Goal: Task Accomplishment & Management: Use online tool/utility

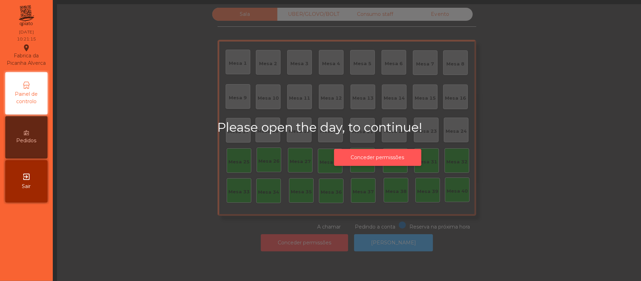
click at [368, 163] on button "Conceder permissões" at bounding box center [377, 157] width 87 height 17
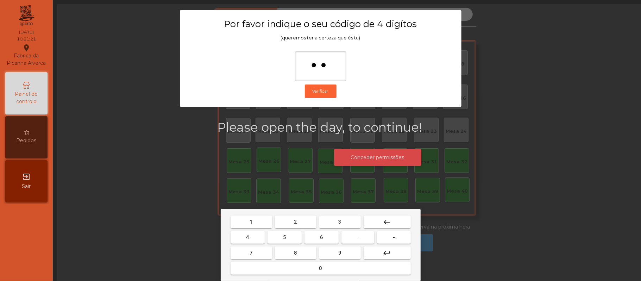
type input "***"
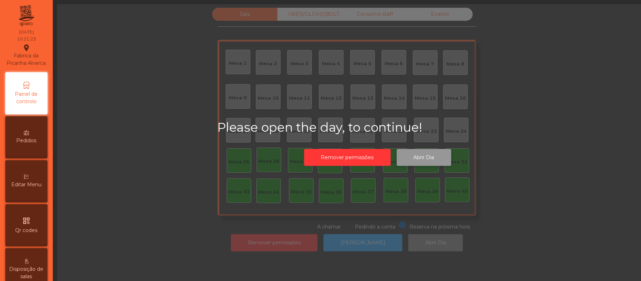
click at [438, 154] on button "Abrir Dia" at bounding box center [424, 157] width 55 height 17
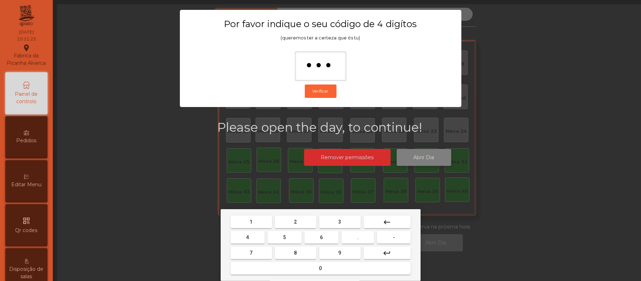
type input "****"
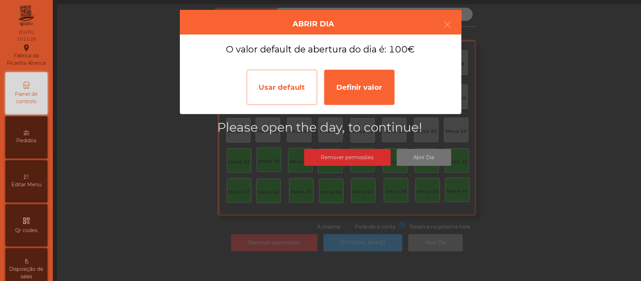
click at [275, 81] on div "Usar default" at bounding box center [282, 87] width 70 height 35
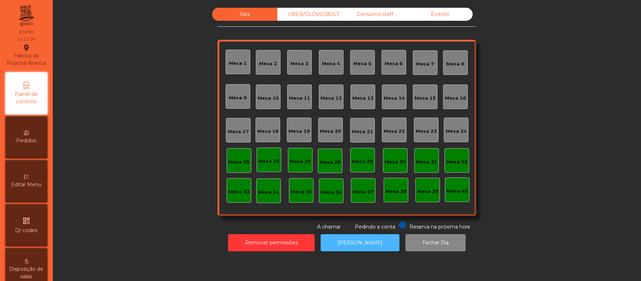
click at [368, 245] on button "[PERSON_NAME]" at bounding box center [360, 242] width 79 height 17
click at [427, 199] on div "Mesa 39" at bounding box center [428, 190] width 25 height 25
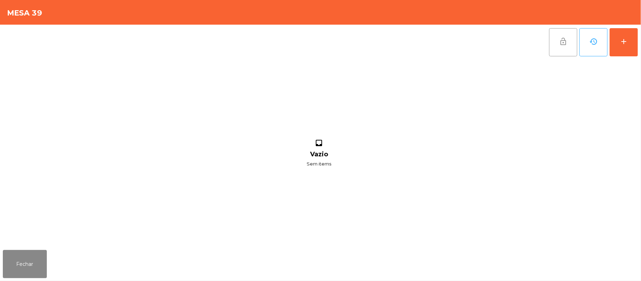
click at [561, 47] on button "lock_open" at bounding box center [563, 42] width 28 height 28
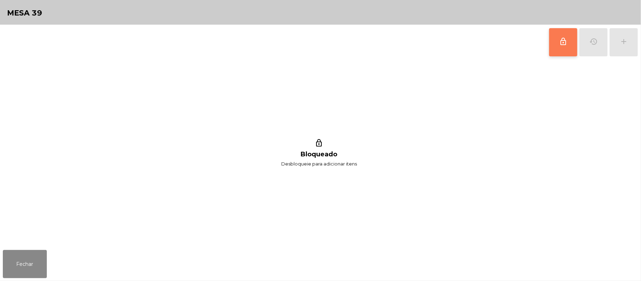
click at [566, 48] on button "lock_outline" at bounding box center [563, 42] width 28 height 28
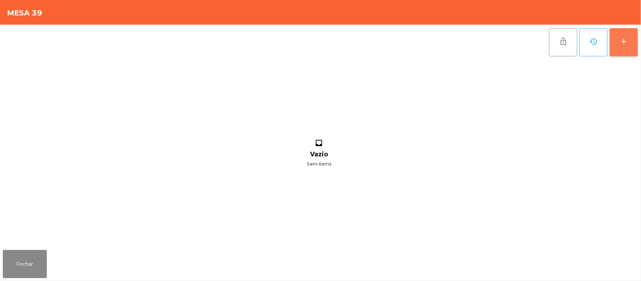
click at [623, 47] on button "add" at bounding box center [624, 42] width 28 height 28
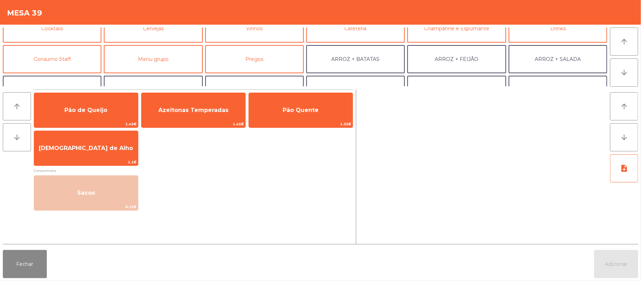
scroll to position [45, 0]
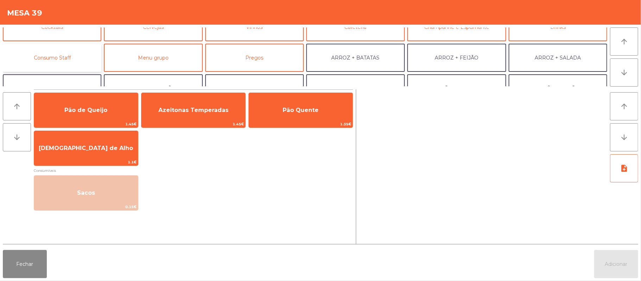
click at [69, 56] on button "Consumo Staff" at bounding box center [52, 58] width 99 height 28
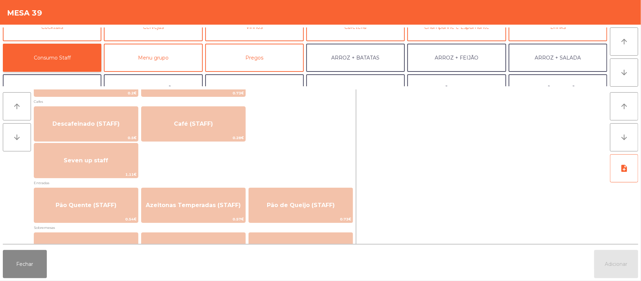
scroll to position [398, 0]
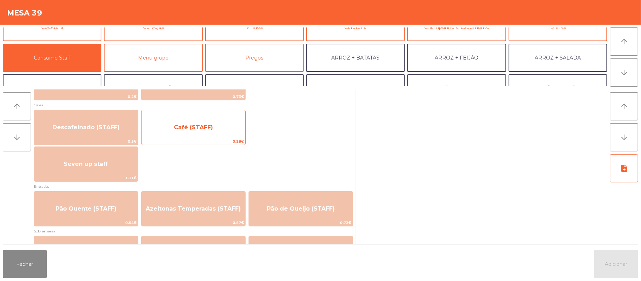
click at [216, 133] on span "Café (STAFF)" at bounding box center [194, 127] width 104 height 19
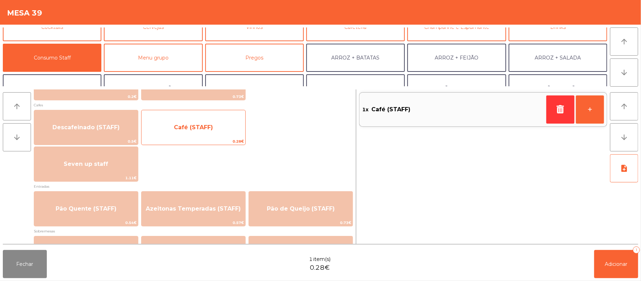
click at [203, 125] on span "Café (STAFF)" at bounding box center [193, 127] width 39 height 7
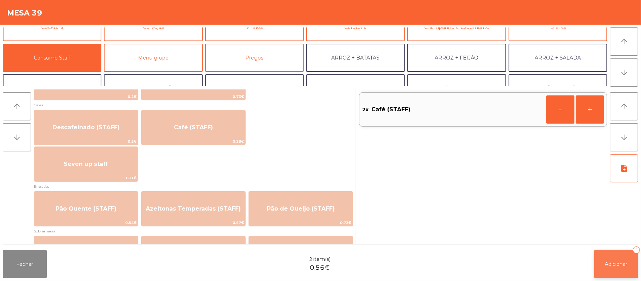
click at [611, 261] on span "Adicionar" at bounding box center [616, 264] width 23 height 6
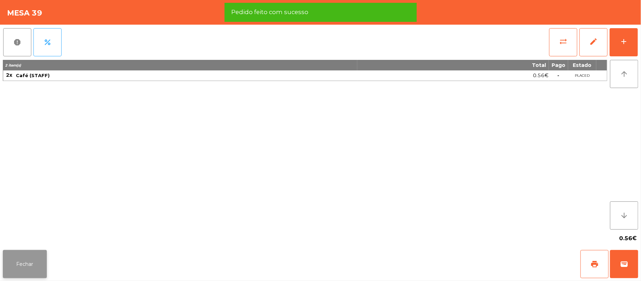
click at [17, 258] on button "Fechar" at bounding box center [25, 264] width 44 height 28
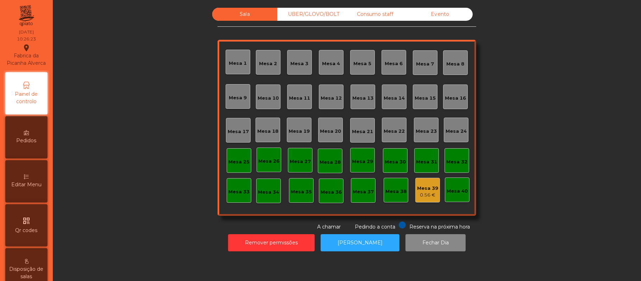
click at [354, 191] on div "Mesa 37" at bounding box center [363, 191] width 21 height 7
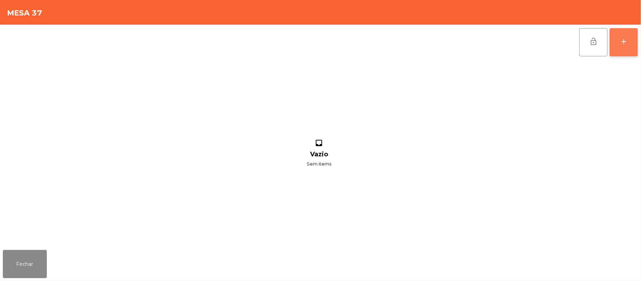
click at [620, 43] on div "add" at bounding box center [624, 41] width 8 height 8
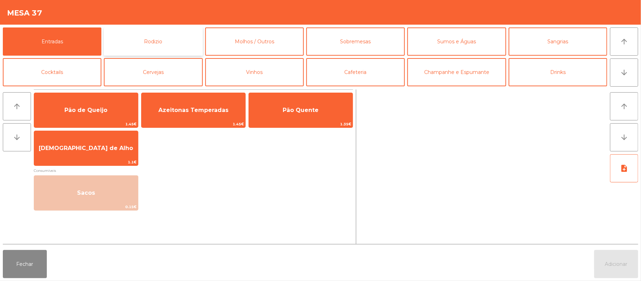
click at [189, 43] on button "Rodizio" at bounding box center [153, 41] width 99 height 28
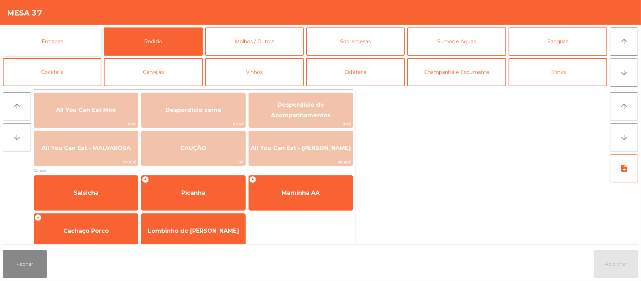
click at [67, 41] on button "Entradas" at bounding box center [52, 41] width 99 height 28
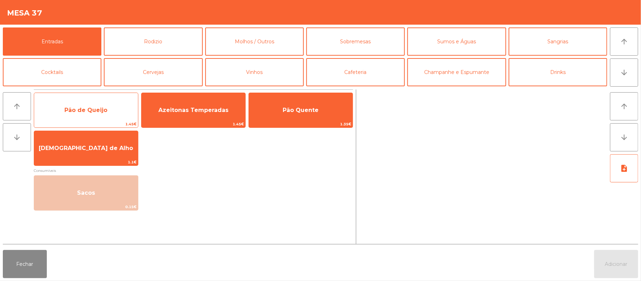
click at [112, 117] on span "Pão de Queijo" at bounding box center [86, 110] width 104 height 19
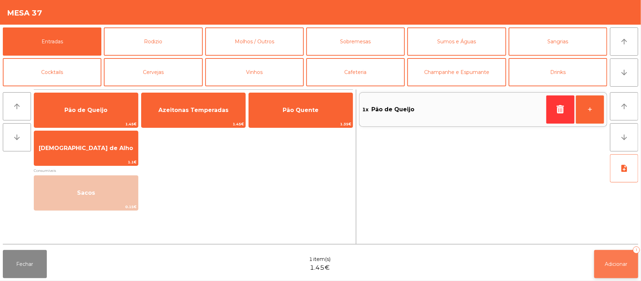
click at [604, 262] on button "Adicionar 1" at bounding box center [616, 264] width 44 height 28
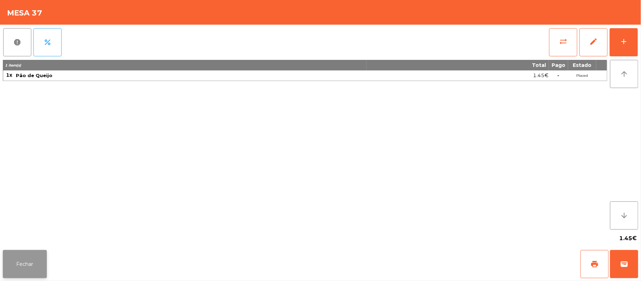
click at [5, 272] on button "Fechar" at bounding box center [25, 264] width 44 height 28
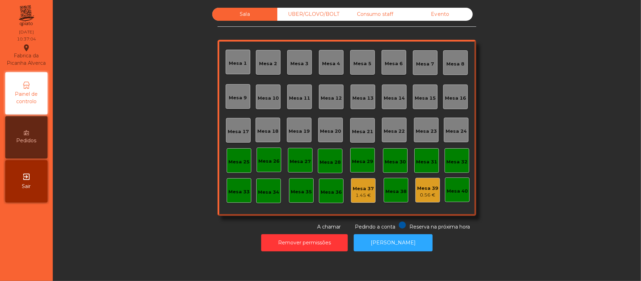
click at [129, 176] on div "Sala UBER/GLOVO/BOLT Consumo staff Evento [GEOGRAPHIC_DATA] 2 [GEOGRAPHIC_DATA]…" at bounding box center [346, 119] width 569 height 223
